Goal: Navigation & Orientation: Find specific page/section

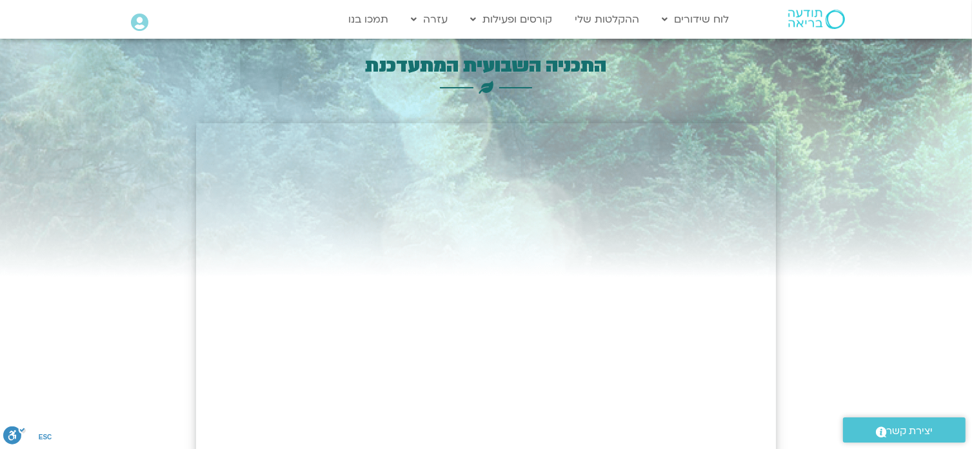
click at [145, 23] on icon at bounding box center [139, 23] width 17 height 18
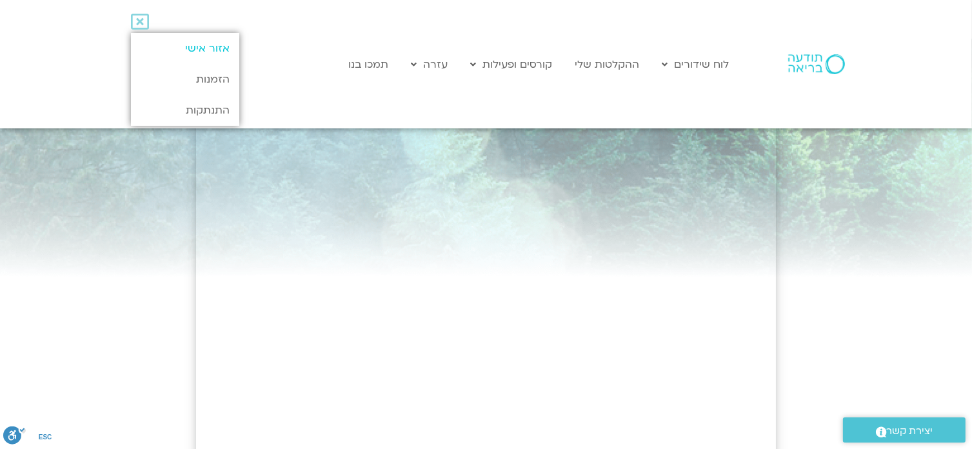
click at [201, 55] on link "אזור אישי" at bounding box center [185, 48] width 108 height 31
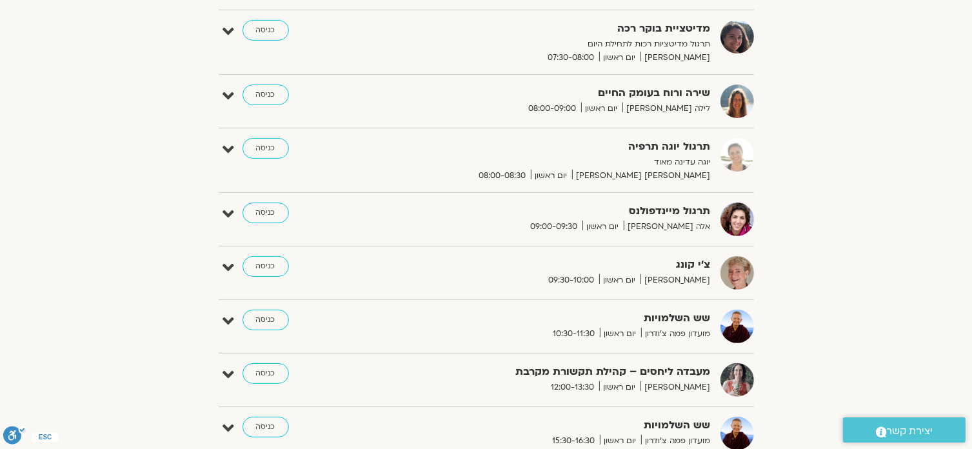
scroll to position [254, 0]
